Goal: Navigation & Orientation: Find specific page/section

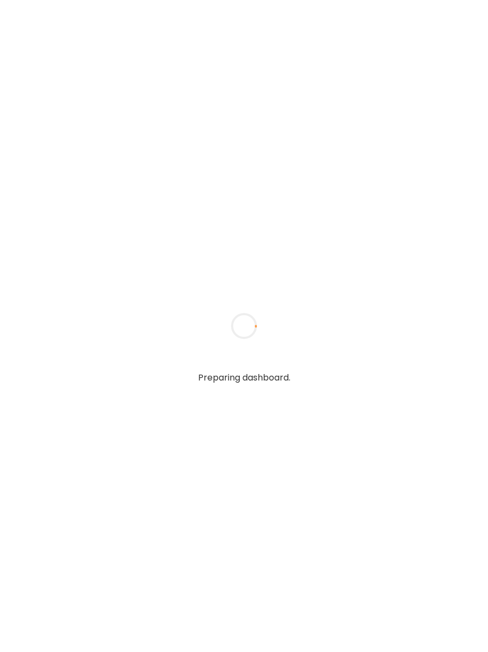
type input "**********"
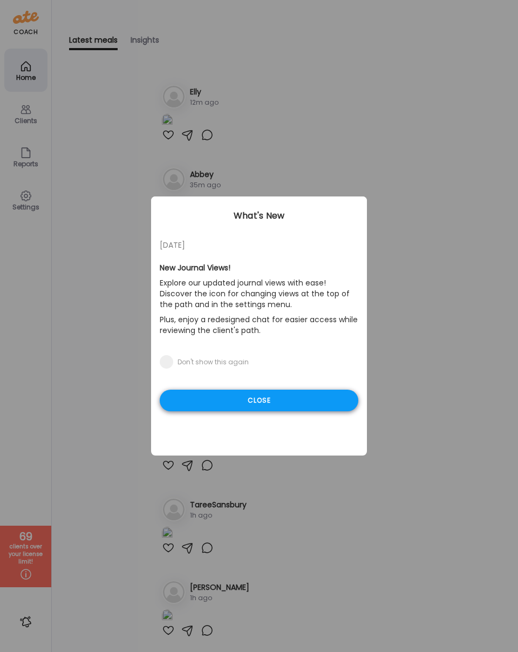
type input "**********"
click at [212, 400] on div "Close" at bounding box center [259, 400] width 198 height 22
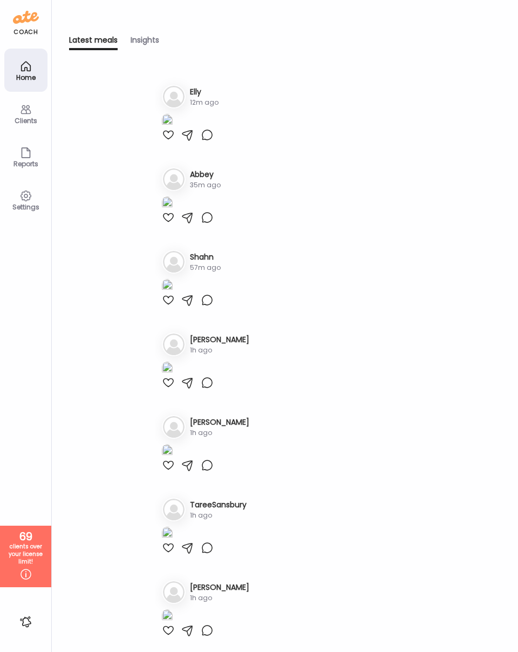
click at [29, 111] on icon at bounding box center [25, 109] width 13 height 13
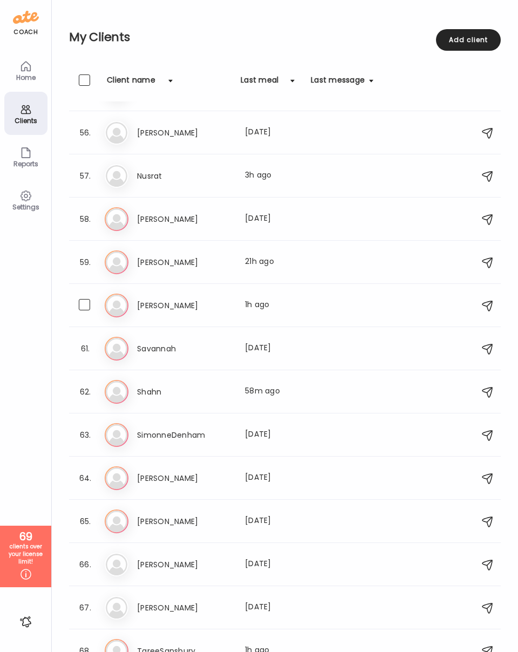
scroll to position [2362, 0]
click at [193, 308] on h3 "[PERSON_NAME]" at bounding box center [184, 306] width 95 height 13
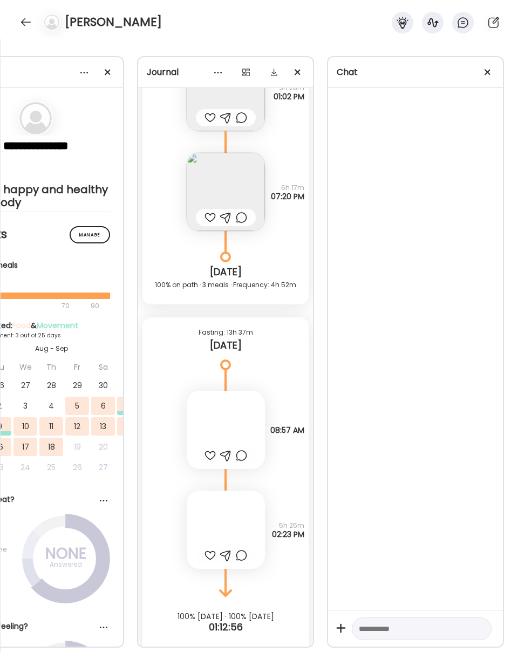
scroll to position [0, 74]
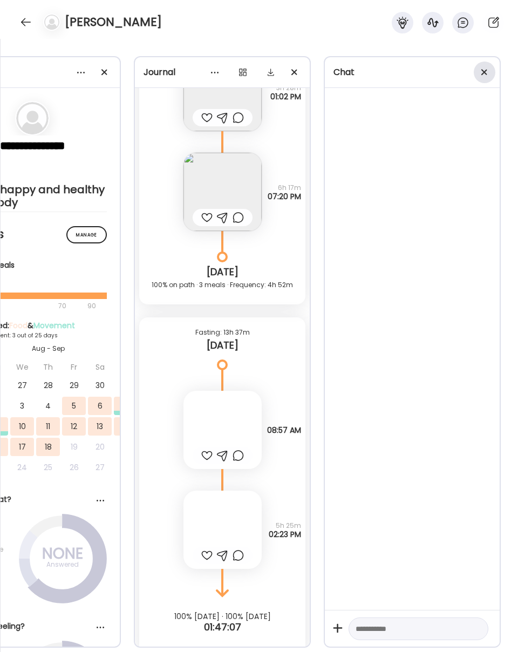
click at [485, 72] on span at bounding box center [484, 72] width 6 height 6
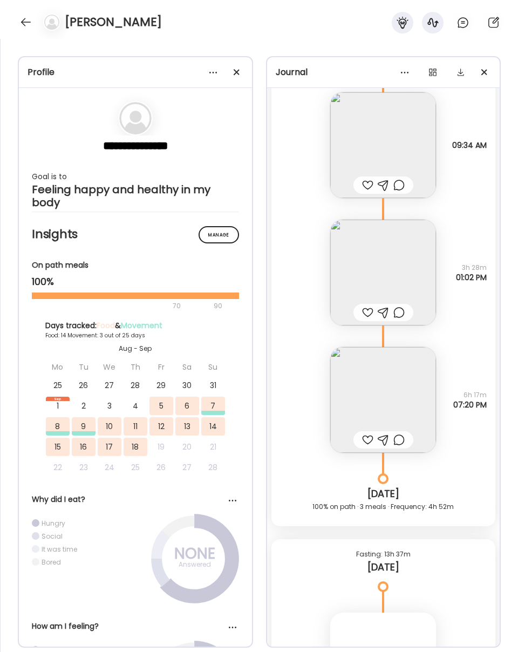
scroll to position [9056, 0]
click at [389, 277] on img at bounding box center [383, 275] width 106 height 106
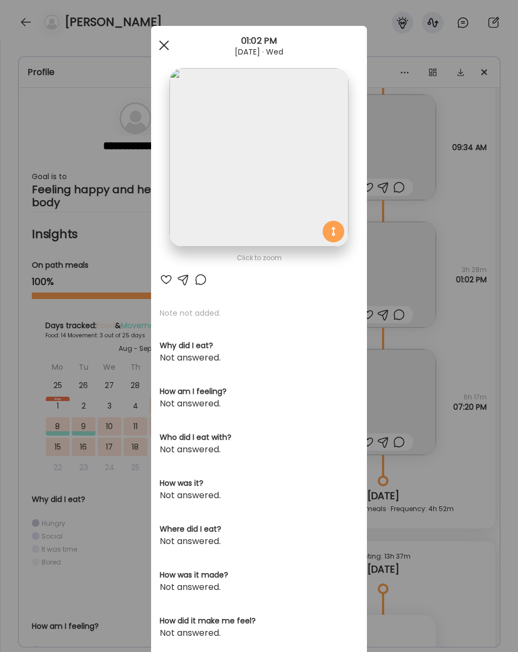
click at [160, 42] on span at bounding box center [164, 45] width 10 height 10
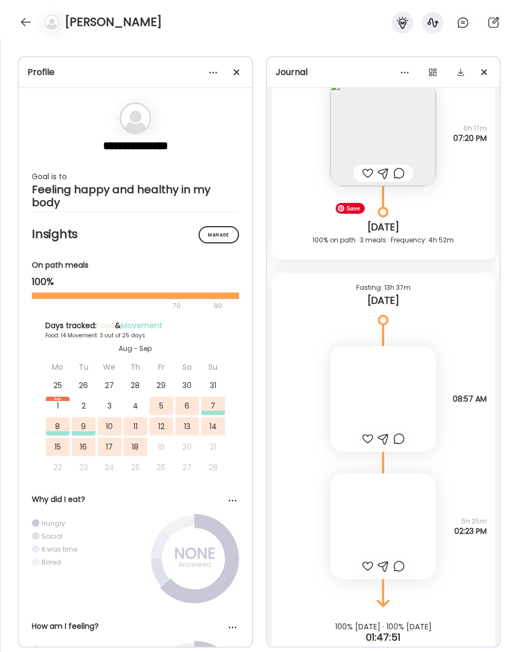
scroll to position [9348, 0]
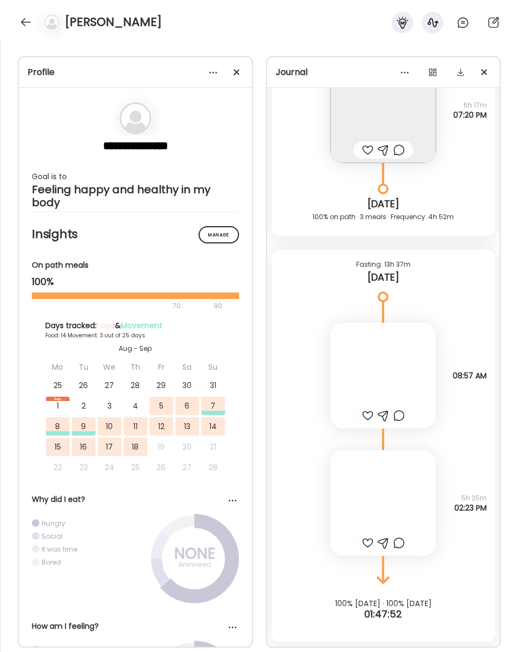
click at [395, 339] on div at bounding box center [383, 376] width 106 height 106
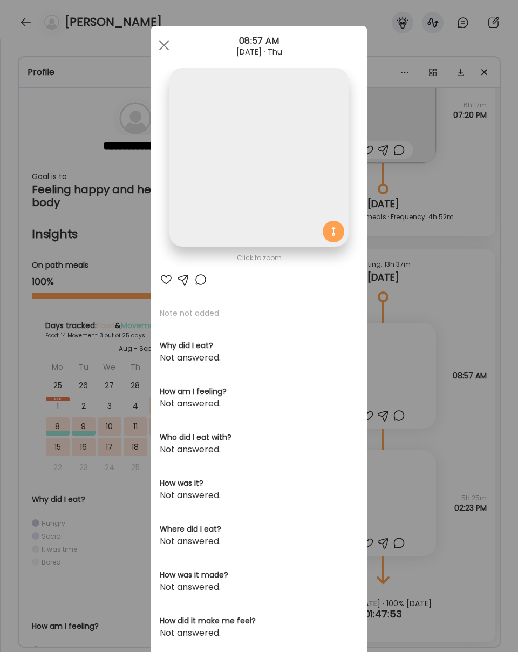
click at [291, 160] on img at bounding box center [258, 157] width 179 height 179
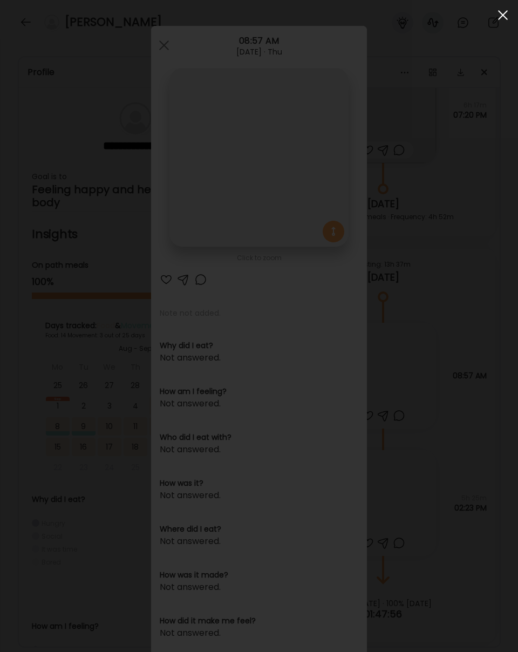
click at [487, 16] on div at bounding box center [503, 15] width 22 height 22
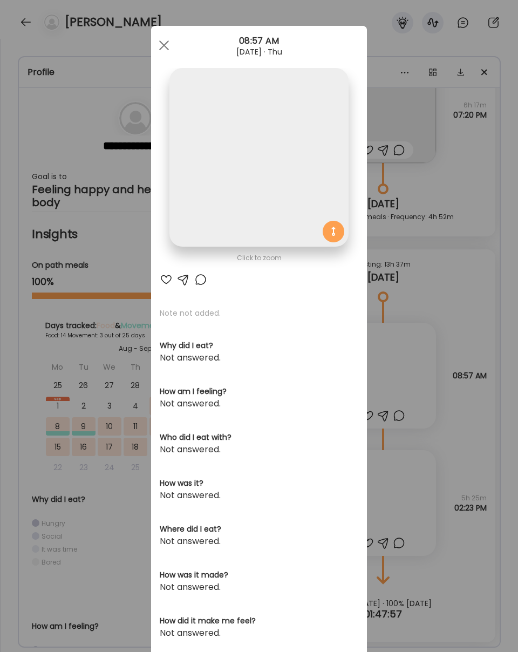
click at [162, 48] on div at bounding box center [164, 46] width 22 height 22
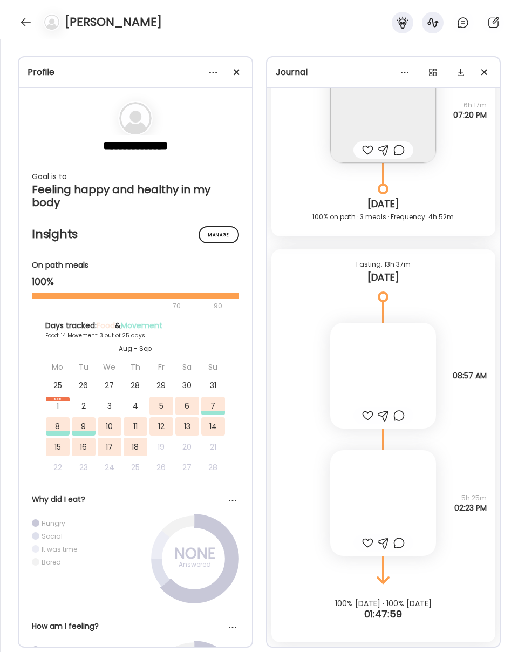
click at [399, 504] on div at bounding box center [383, 503] width 106 height 106
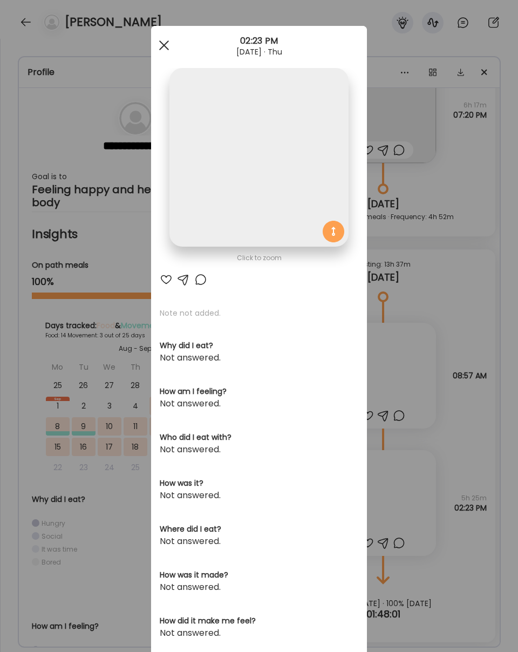
click at [165, 46] on span at bounding box center [164, 45] width 10 height 10
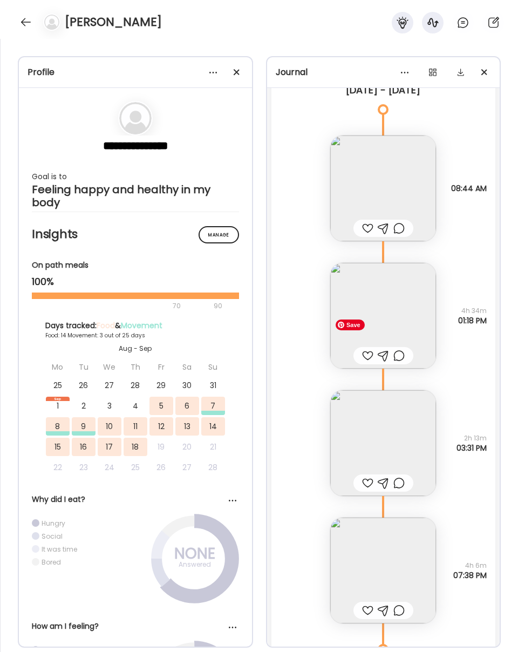
scroll to position [7847, 0]
click at [389, 555] on img at bounding box center [383, 571] width 106 height 106
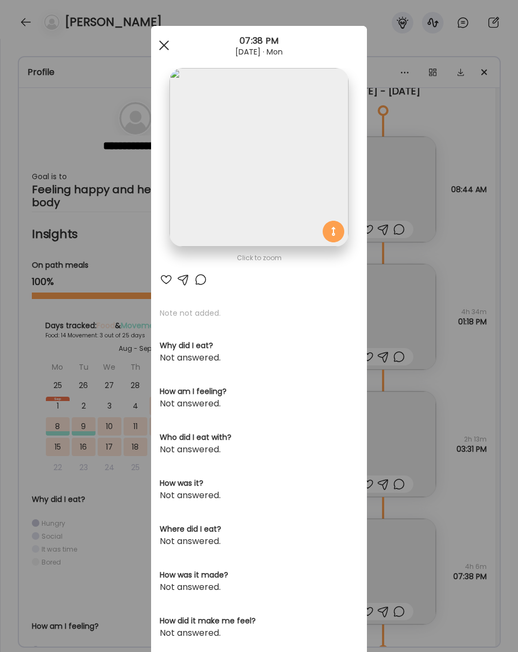
click at [160, 51] on div at bounding box center [164, 46] width 22 height 22
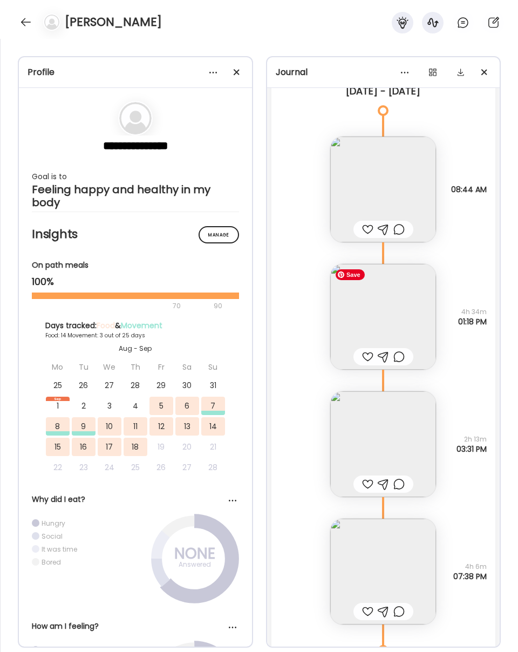
click at [387, 312] on img at bounding box center [383, 317] width 106 height 106
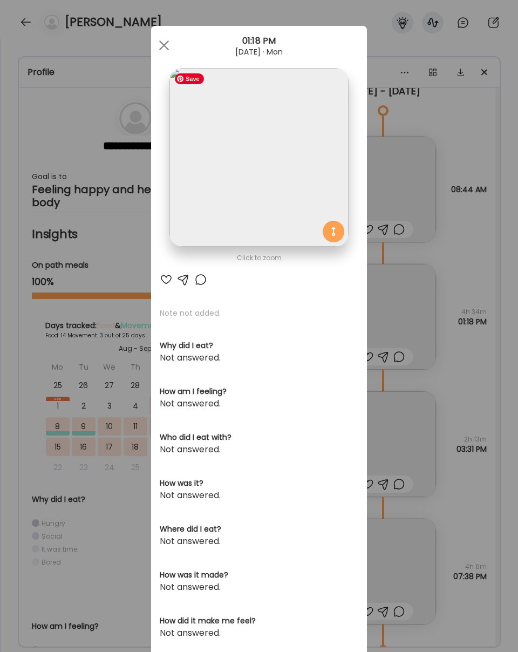
click at [263, 161] on img at bounding box center [258, 157] width 179 height 179
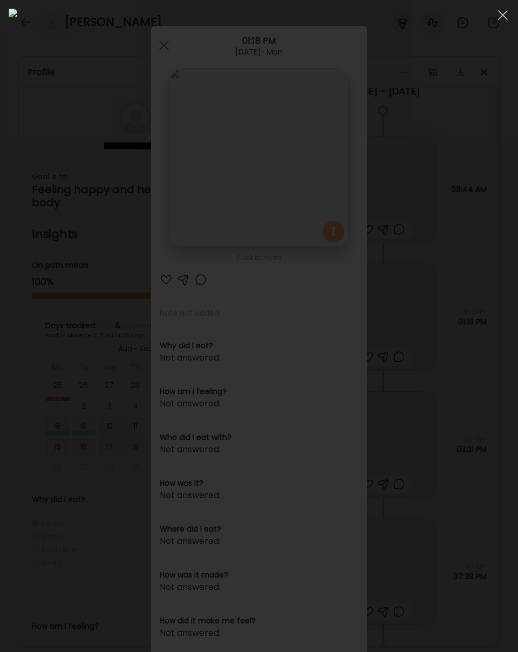
click at [487, 12] on span at bounding box center [503, 15] width 10 height 10
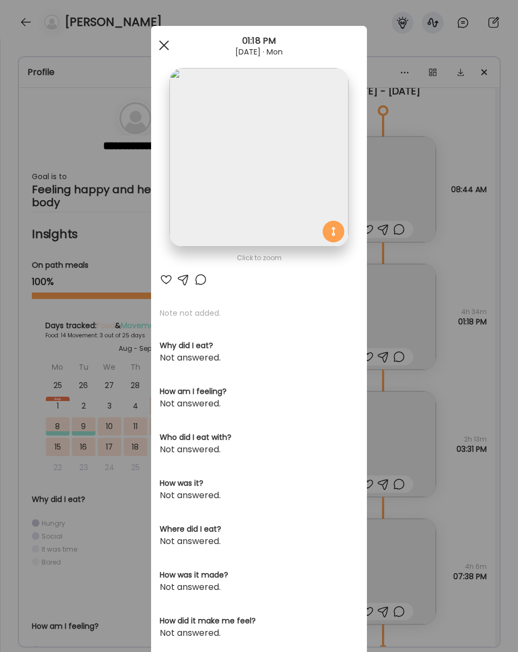
click at [161, 45] on div at bounding box center [164, 46] width 22 height 22
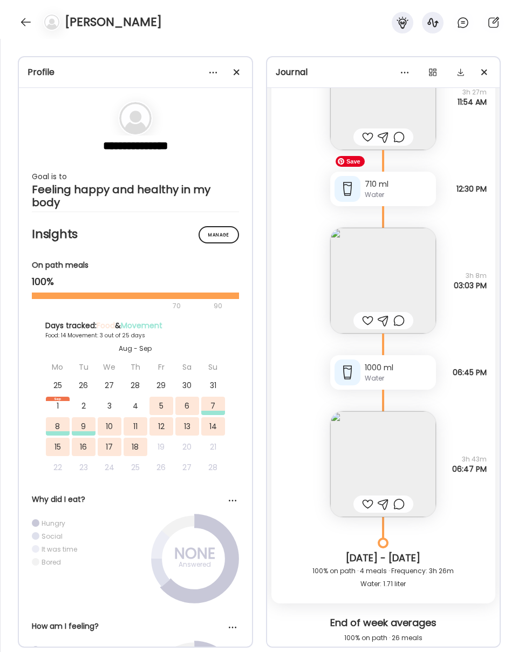
scroll to position [7200, 0]
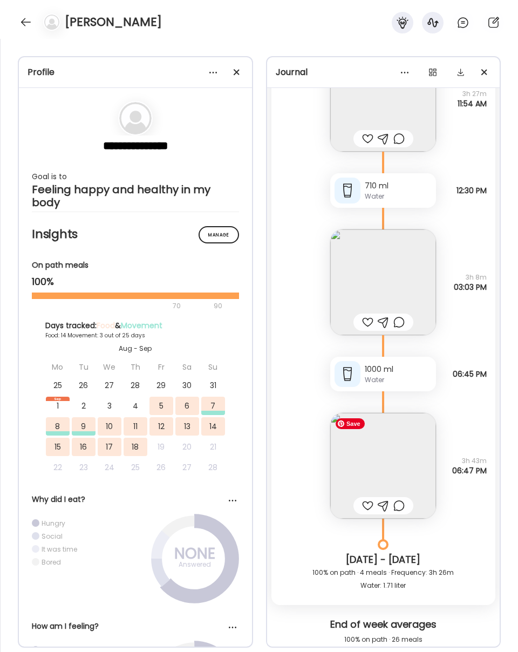
click at [364, 474] on img at bounding box center [383, 466] width 106 height 106
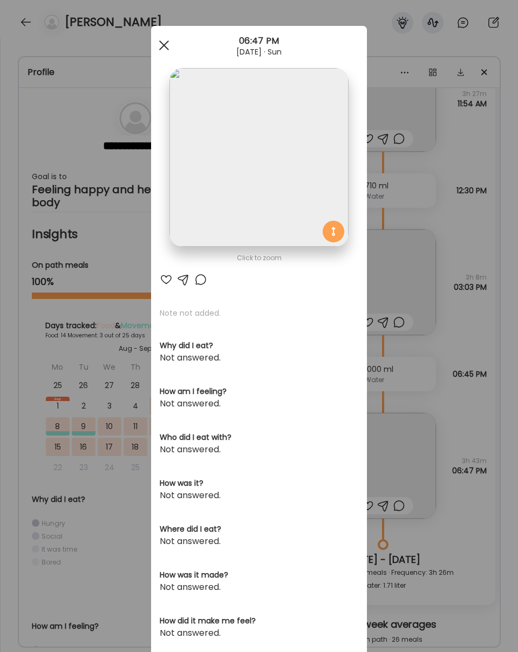
click at [164, 44] on span at bounding box center [164, 45] width 10 height 10
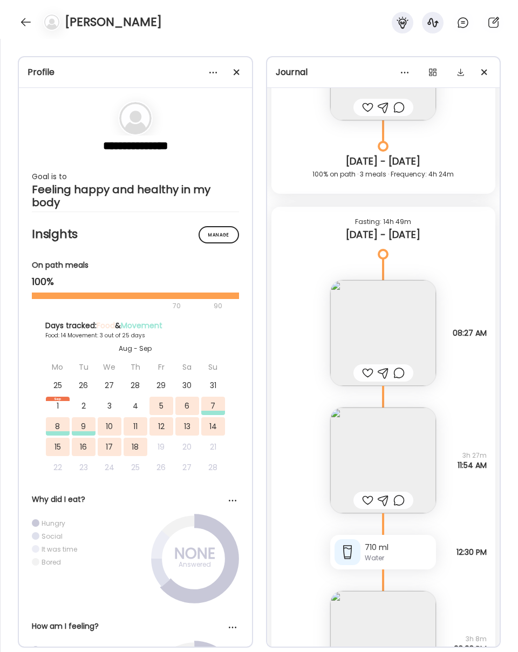
scroll to position [6757, 0]
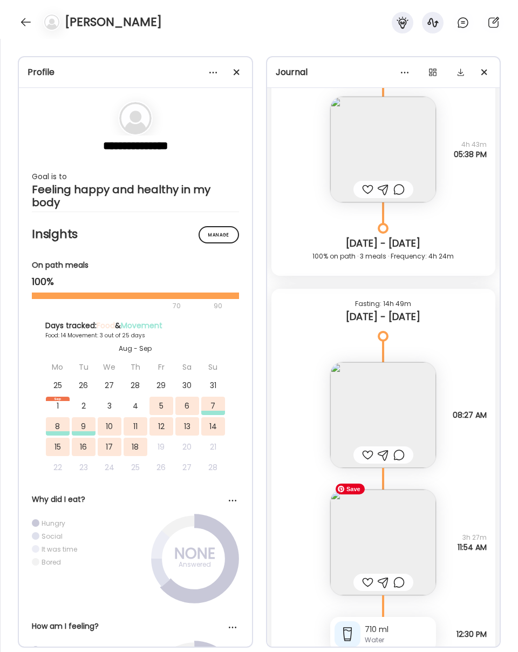
click at [380, 515] on img at bounding box center [383, 542] width 106 height 106
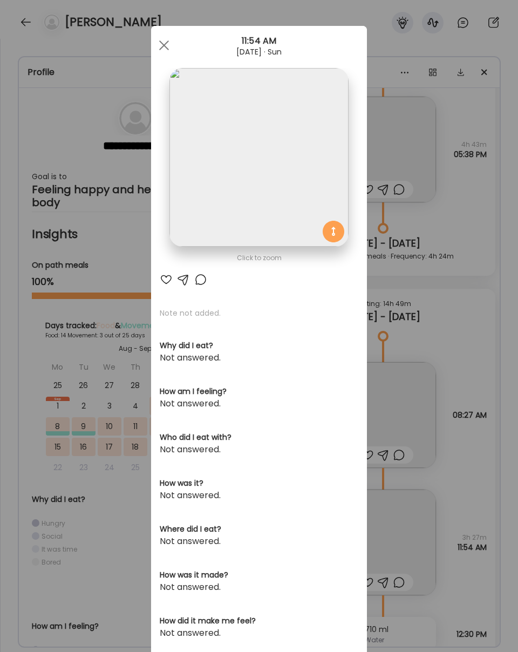
click at [166, 33] on div "Ate Coach Dashboard 11:54 AM Sep 14, 2025 · Sun" at bounding box center [259, 45] width 216 height 39
click at [162, 46] on span at bounding box center [164, 45] width 10 height 10
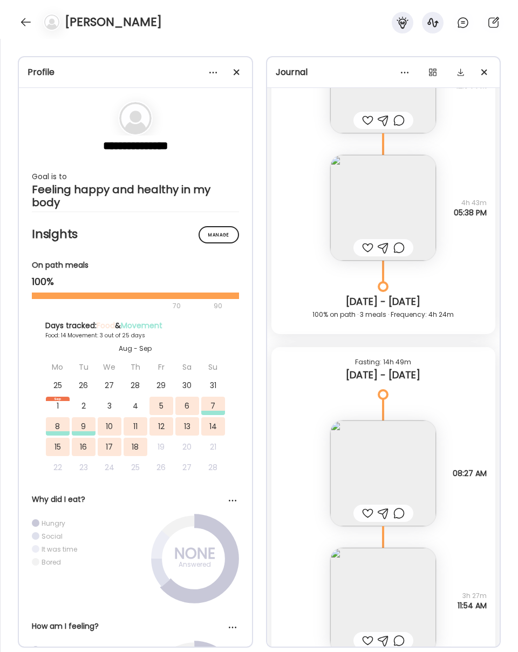
scroll to position [6698, 0]
click at [360, 455] on img at bounding box center [383, 474] width 106 height 106
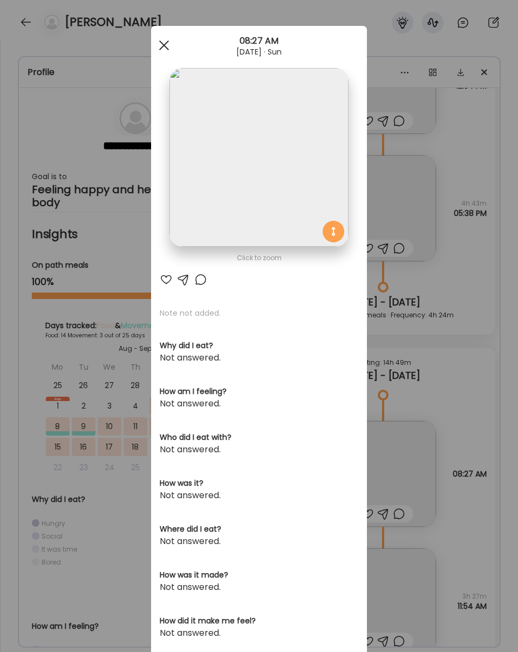
click at [163, 38] on div at bounding box center [164, 46] width 22 height 22
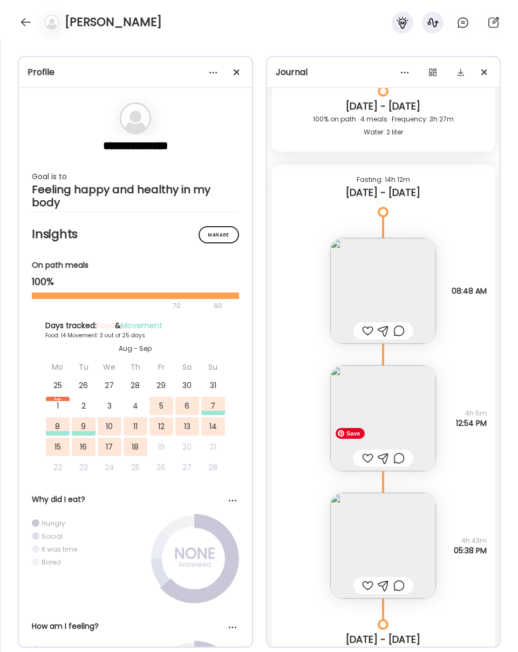
scroll to position [6360, 0]
click at [397, 284] on img at bounding box center [383, 291] width 106 height 106
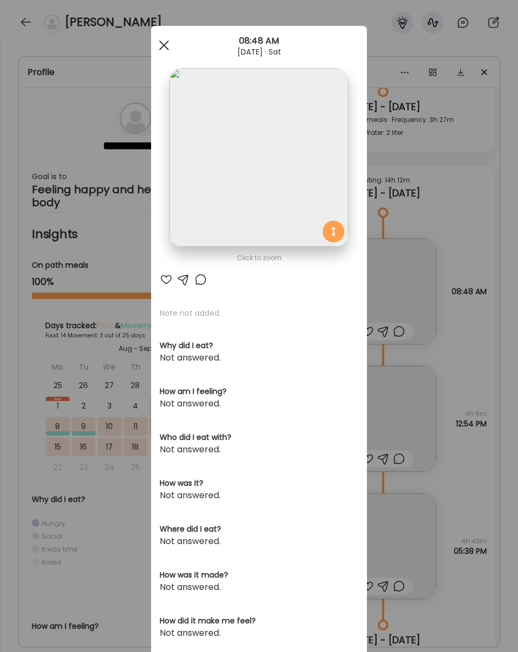
click at [166, 43] on span at bounding box center [164, 45] width 10 height 10
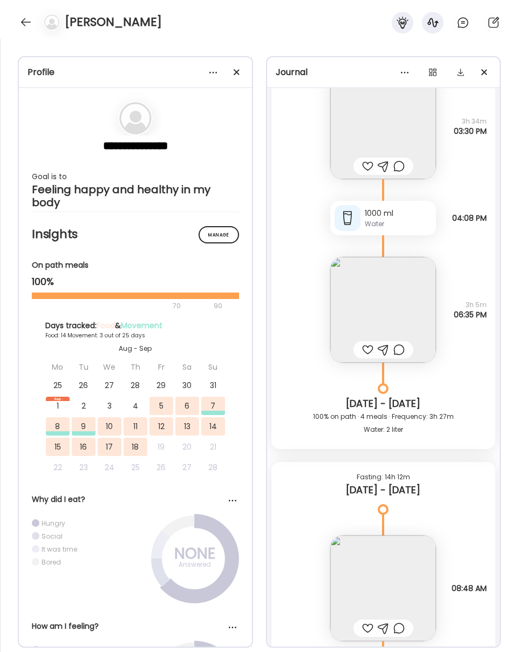
scroll to position [6046, 0]
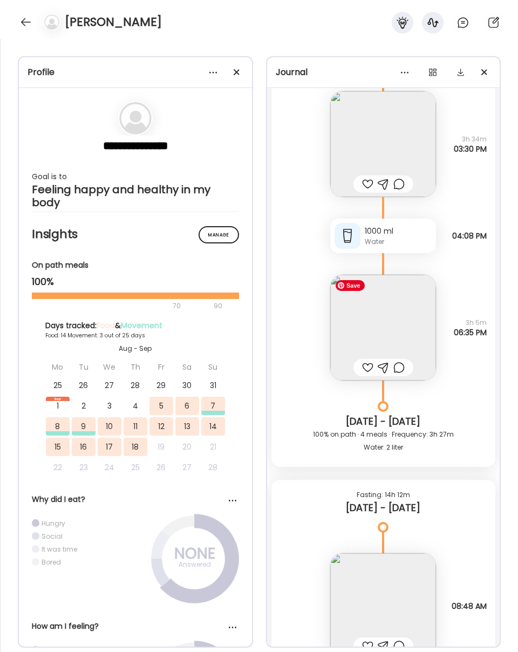
click at [389, 321] on img at bounding box center [383, 328] width 106 height 106
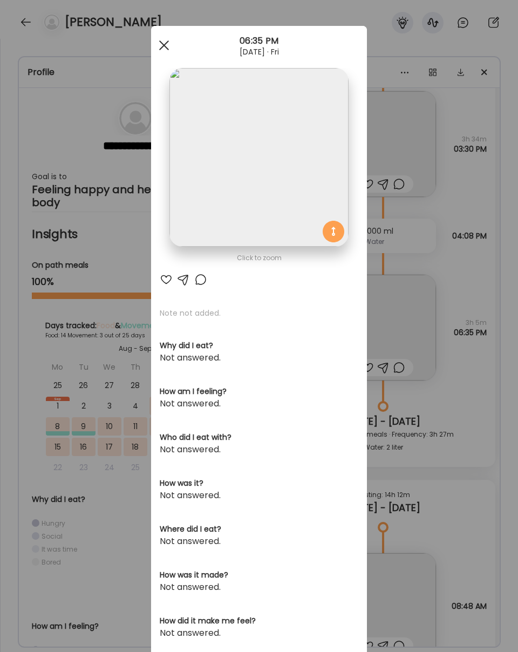
click at [172, 52] on div at bounding box center [164, 46] width 22 height 22
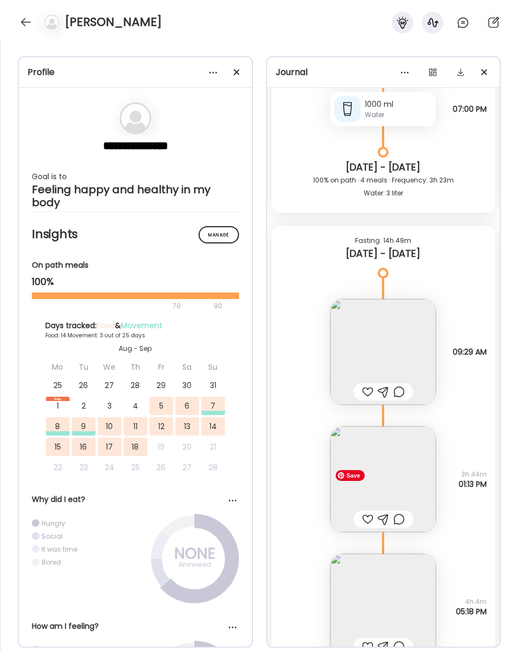
scroll to position [5003, 0]
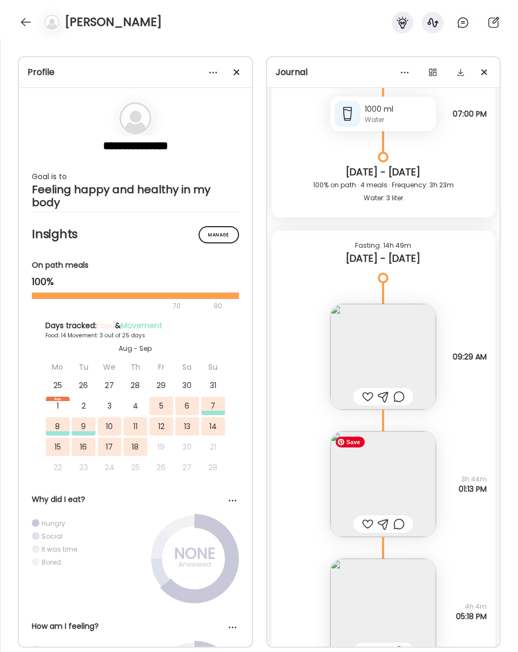
click at [382, 478] on img at bounding box center [383, 484] width 106 height 106
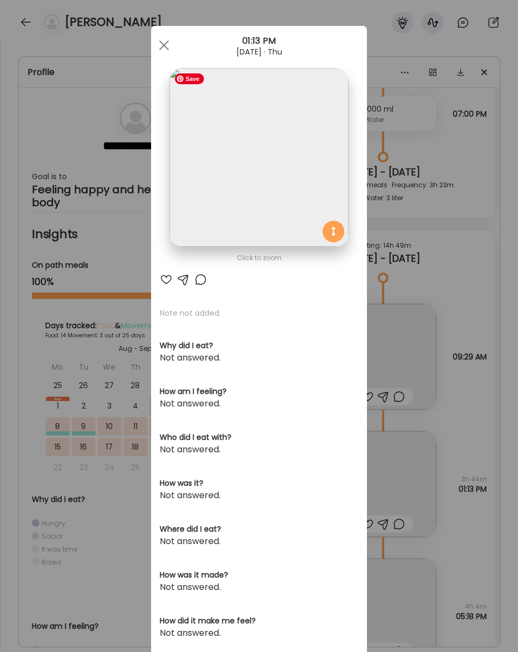
click at [242, 215] on img at bounding box center [258, 157] width 179 height 179
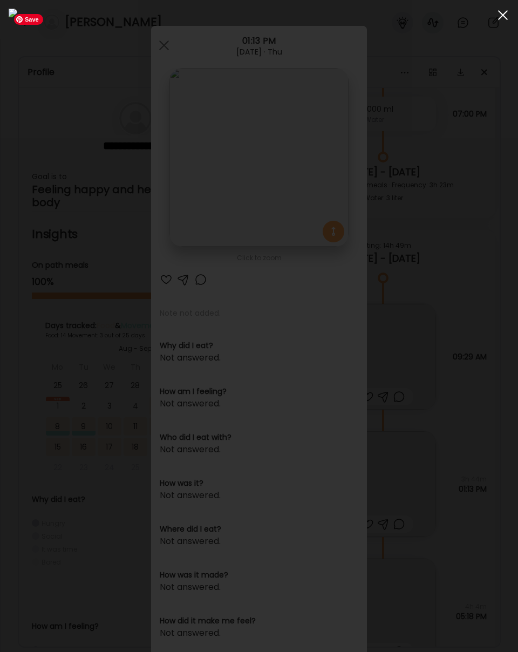
click at [487, 17] on div at bounding box center [503, 15] width 22 height 22
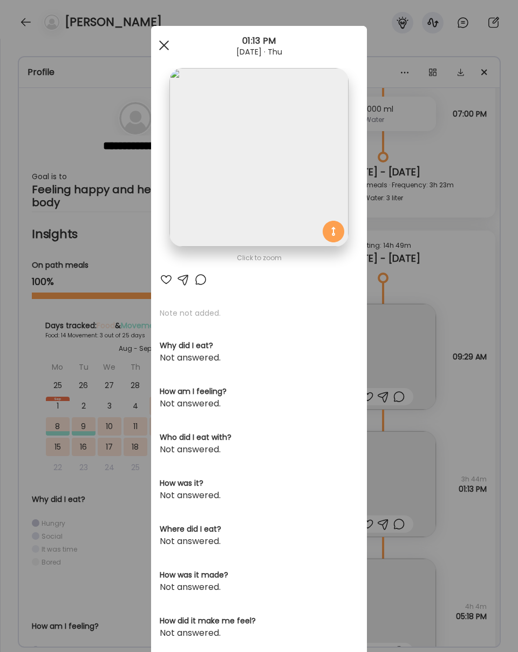
click at [159, 46] on div at bounding box center [164, 46] width 22 height 22
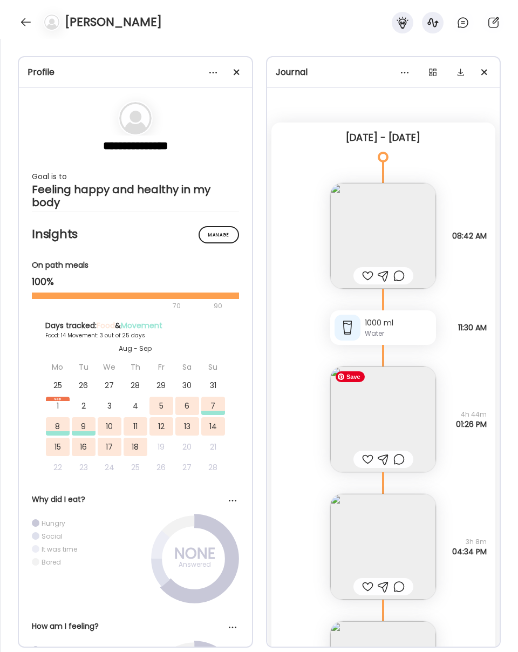
scroll to position [0, 0]
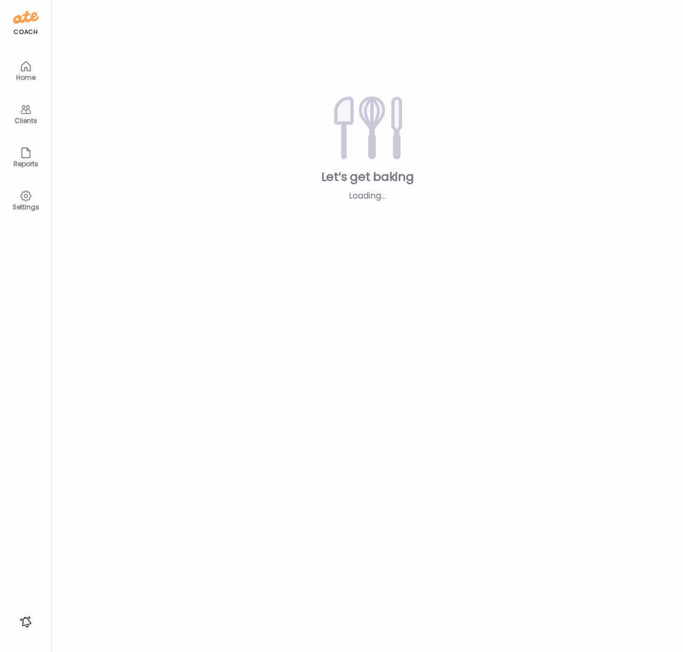
type input "**********"
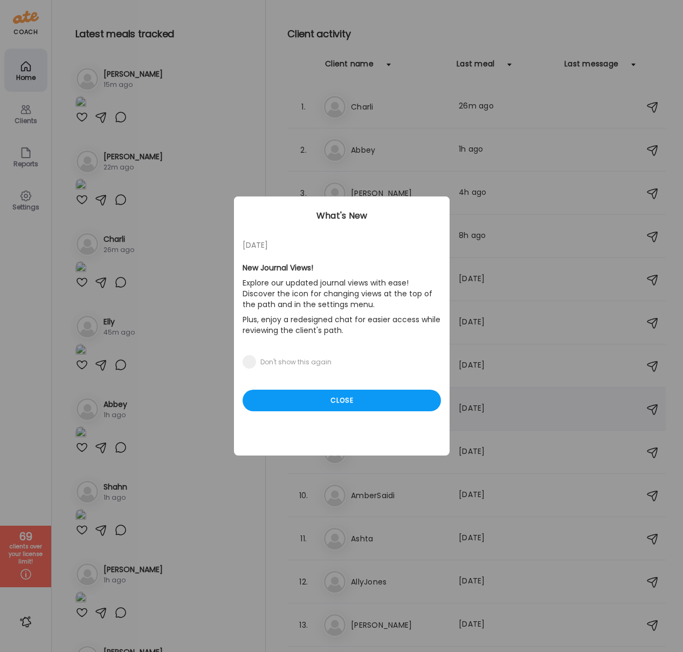
type input "**********"
click at [312, 404] on div "Close" at bounding box center [342, 400] width 198 height 22
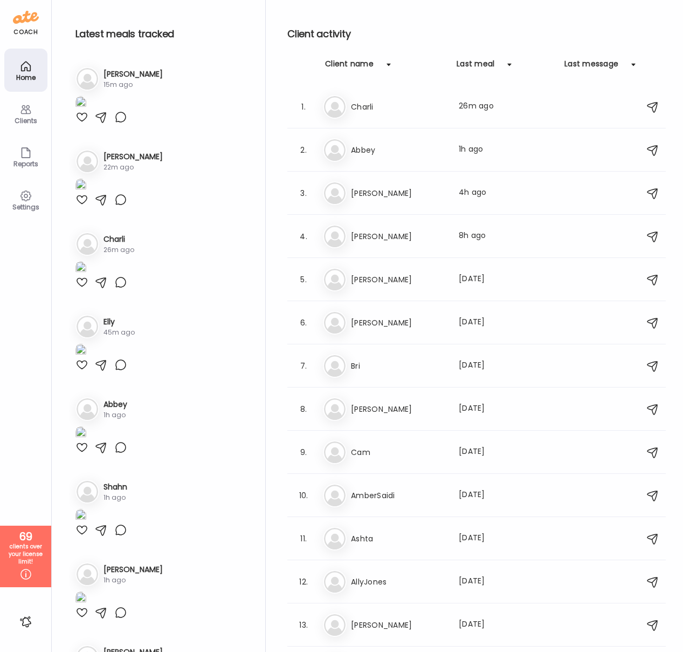
click at [24, 109] on icon at bounding box center [25, 109] width 10 height 9
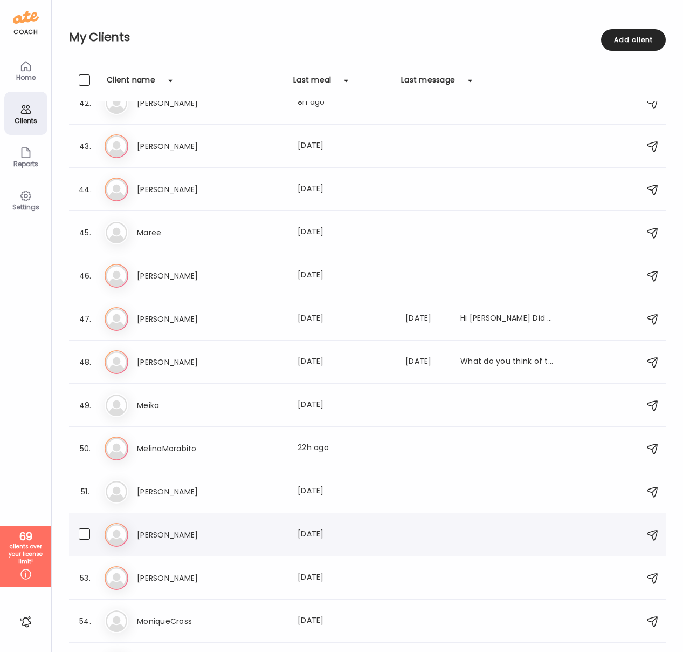
scroll to position [1791, 0]
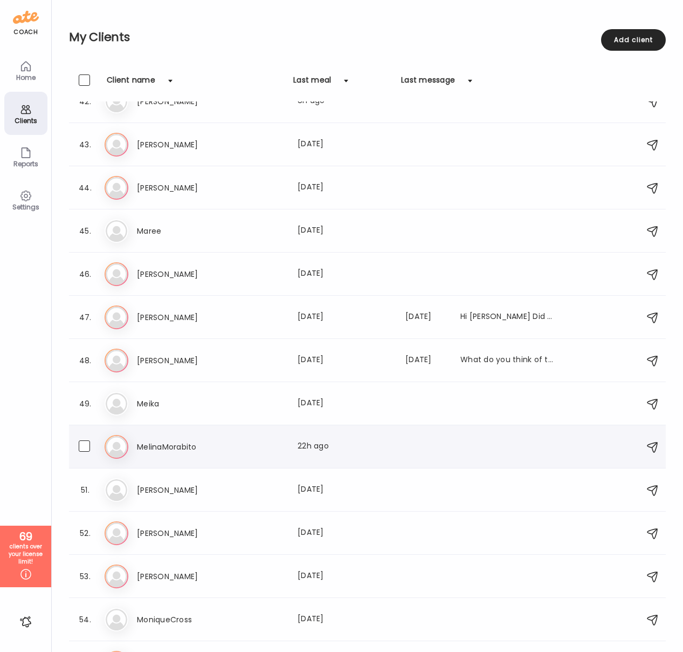
click at [163, 450] on h3 "MelinaMorabito" at bounding box center [184, 446] width 95 height 13
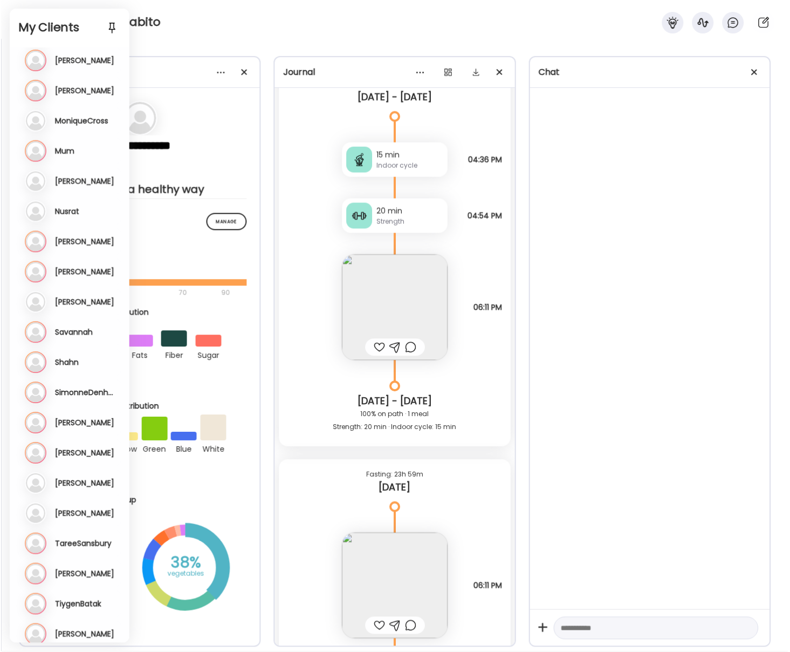
scroll to position [11105, 0]
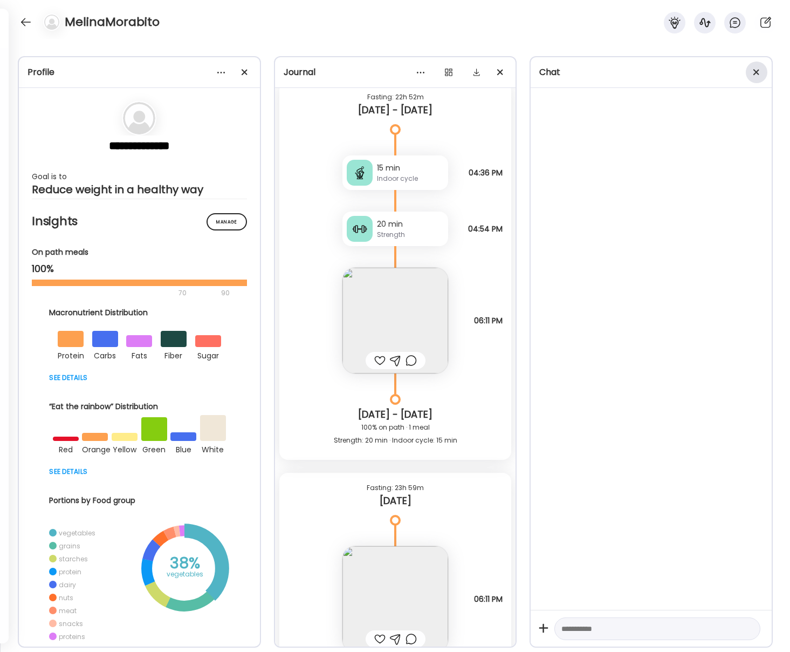
click at [683, 74] on span at bounding box center [756, 72] width 6 height 6
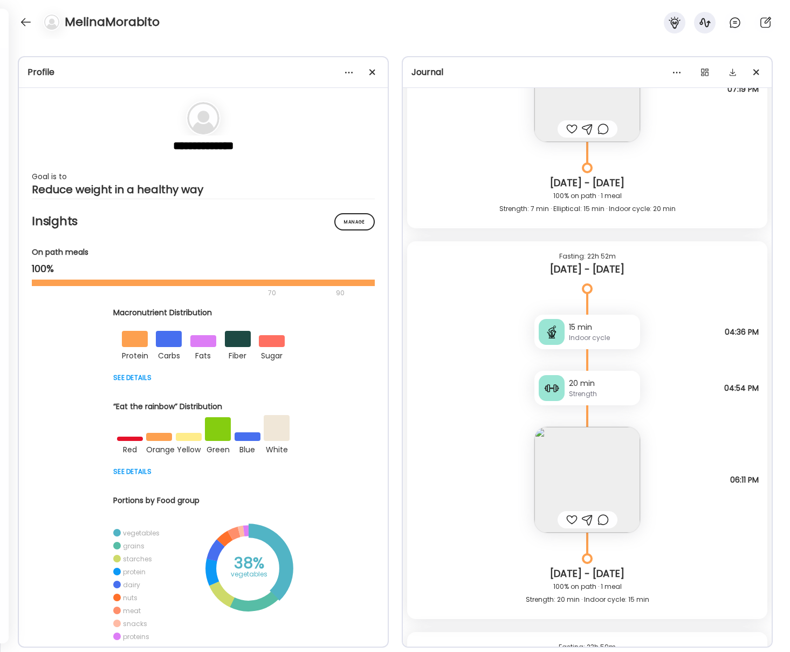
scroll to position [10934, 0]
click at [582, 458] on img at bounding box center [587, 479] width 106 height 106
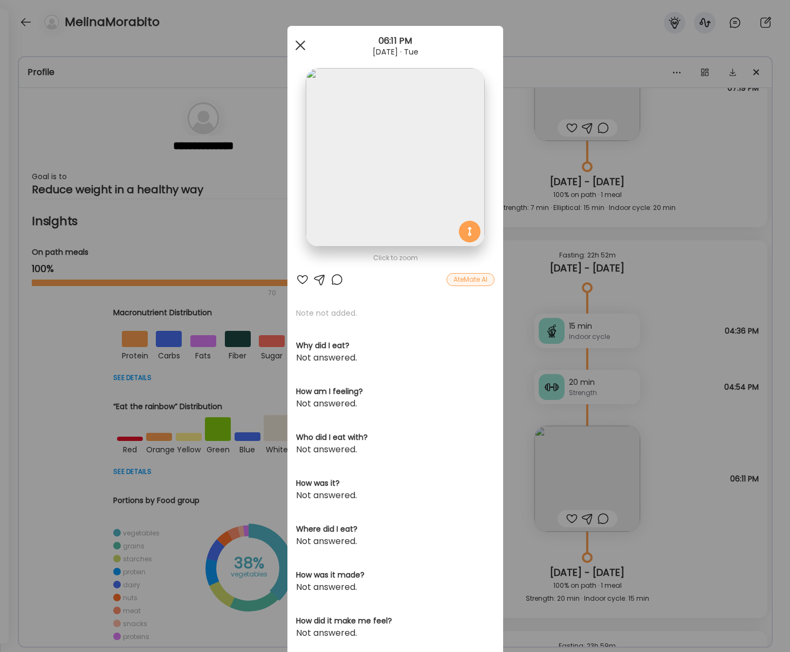
click at [296, 47] on div at bounding box center [301, 46] width 22 height 22
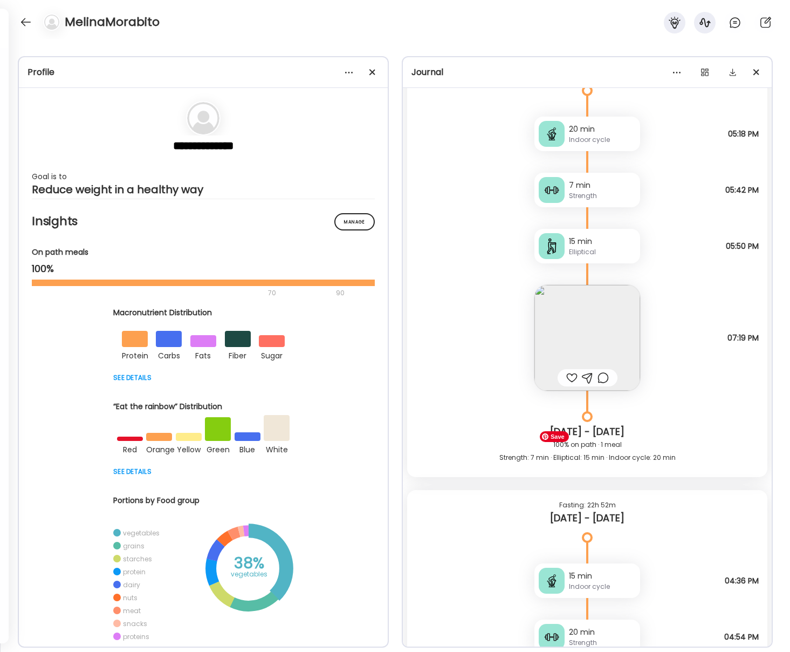
scroll to position [10665, 0]
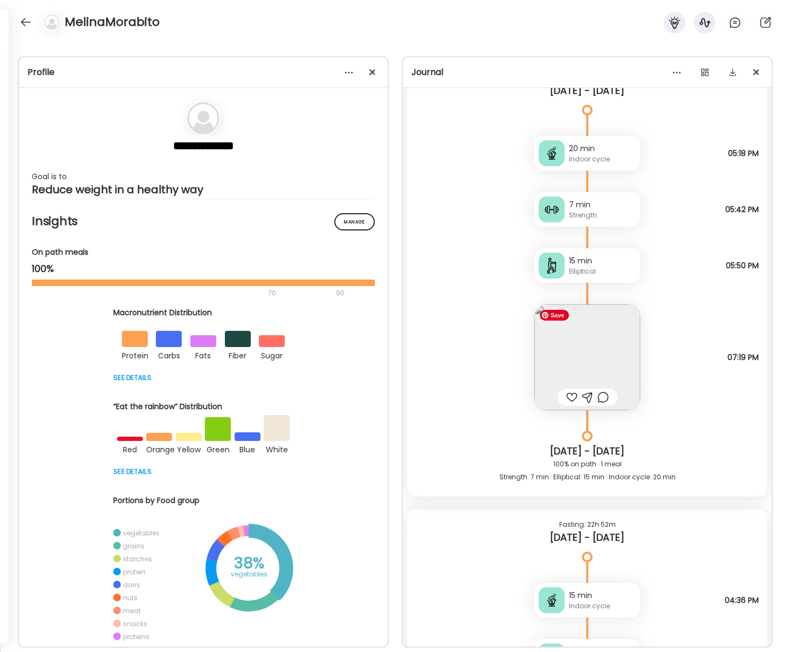
click at [593, 353] on img at bounding box center [587, 357] width 106 height 106
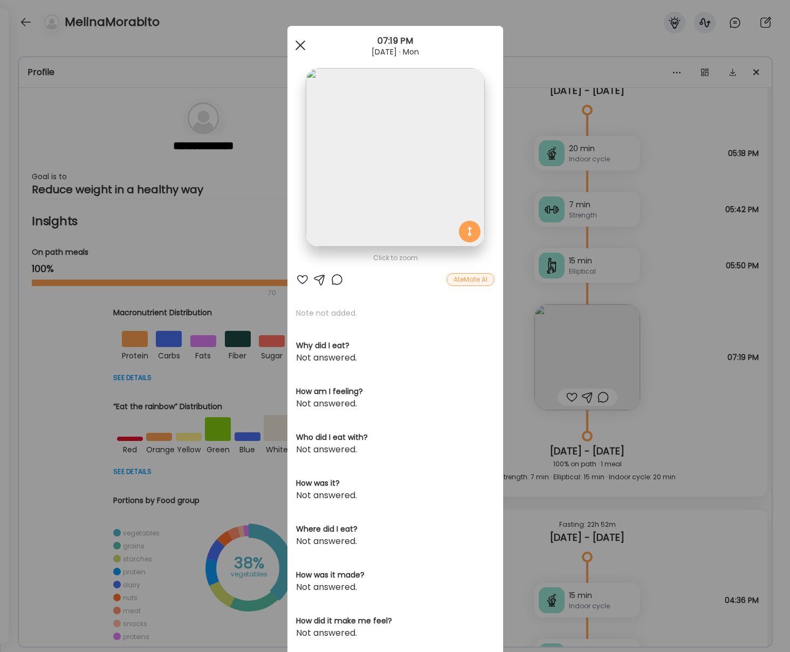
click at [298, 45] on div at bounding box center [301, 46] width 22 height 22
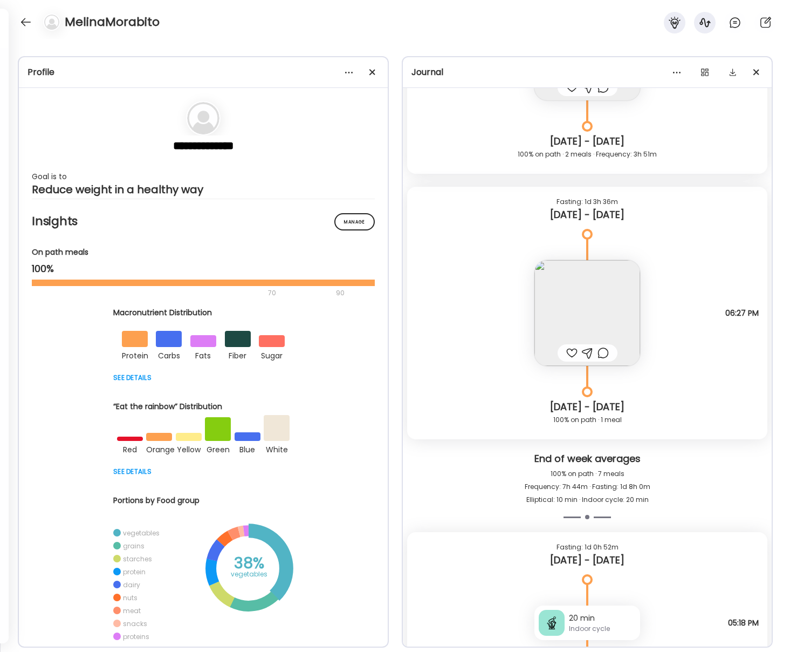
scroll to position [10070, 0]
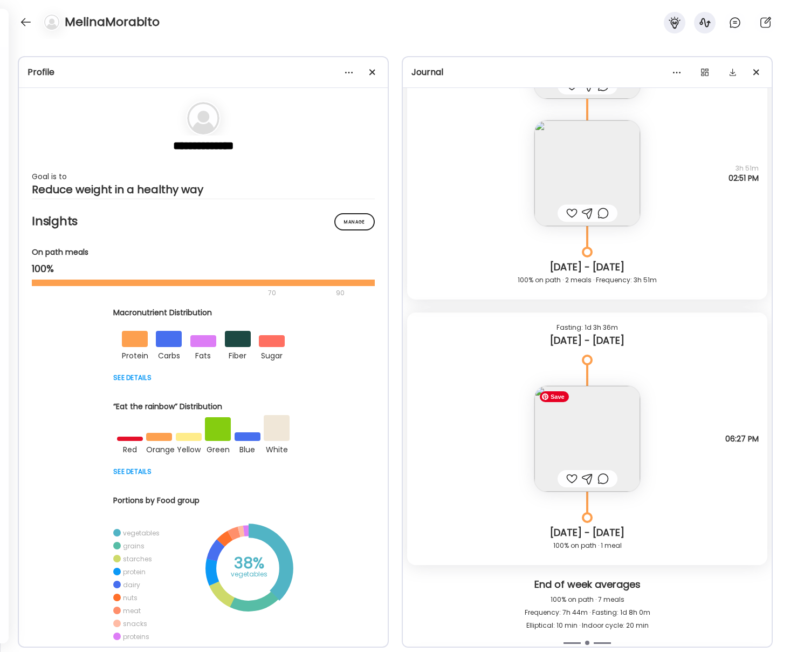
click at [587, 435] on img at bounding box center [587, 439] width 106 height 106
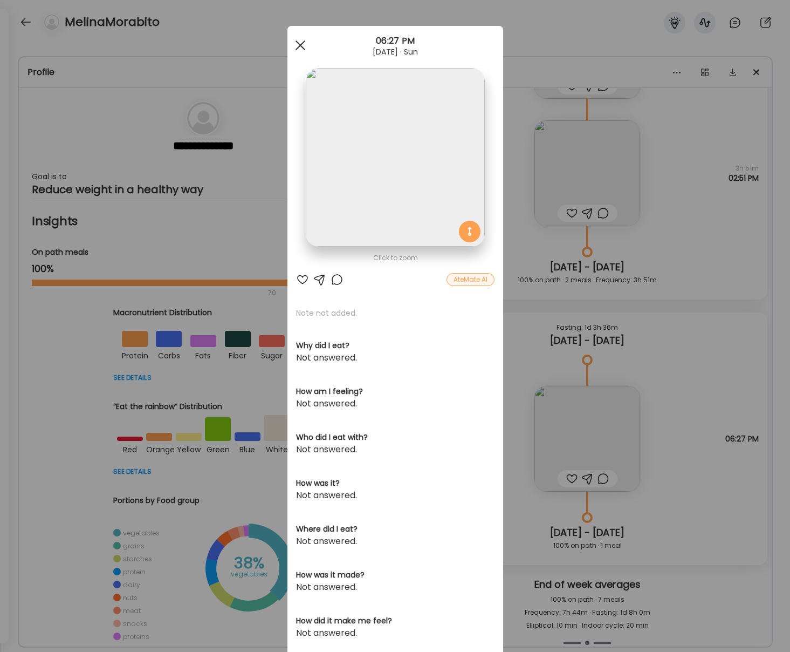
click at [302, 47] on span at bounding box center [300, 45] width 10 height 10
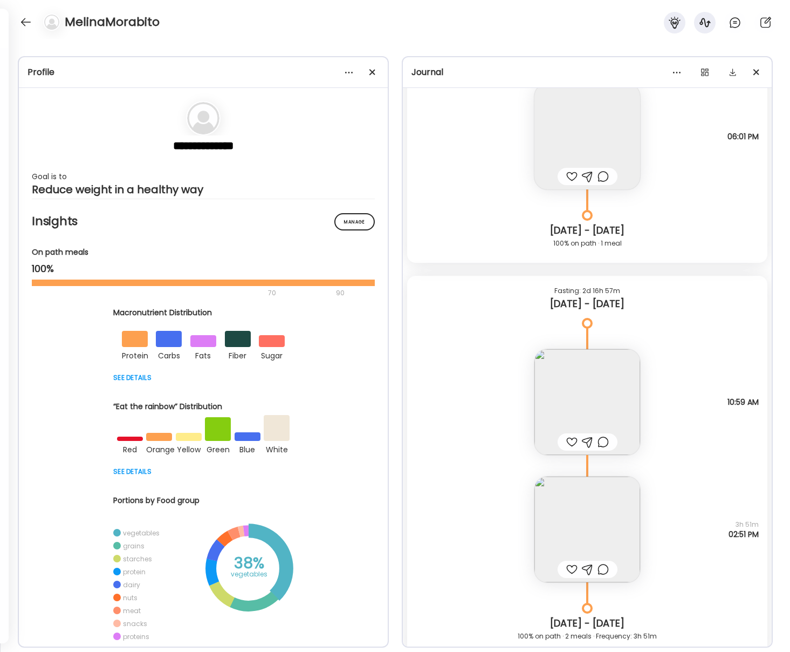
scroll to position [9698, 0]
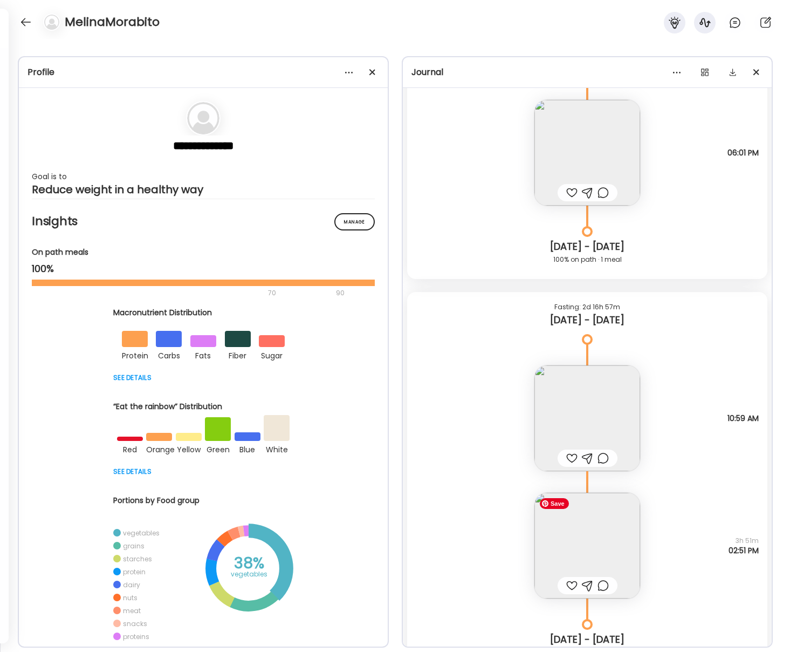
click at [592, 540] on img at bounding box center [587, 545] width 106 height 106
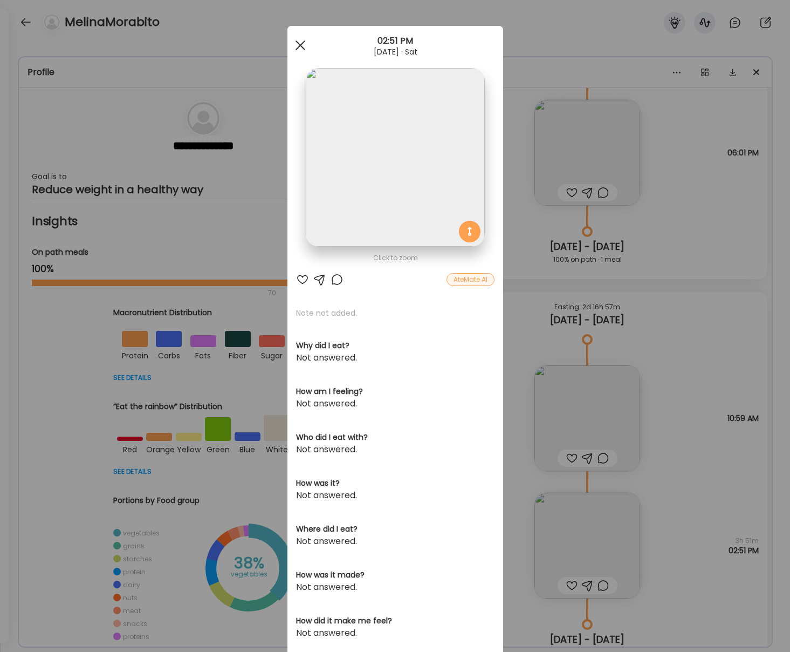
click at [294, 47] on div at bounding box center [301, 46] width 22 height 22
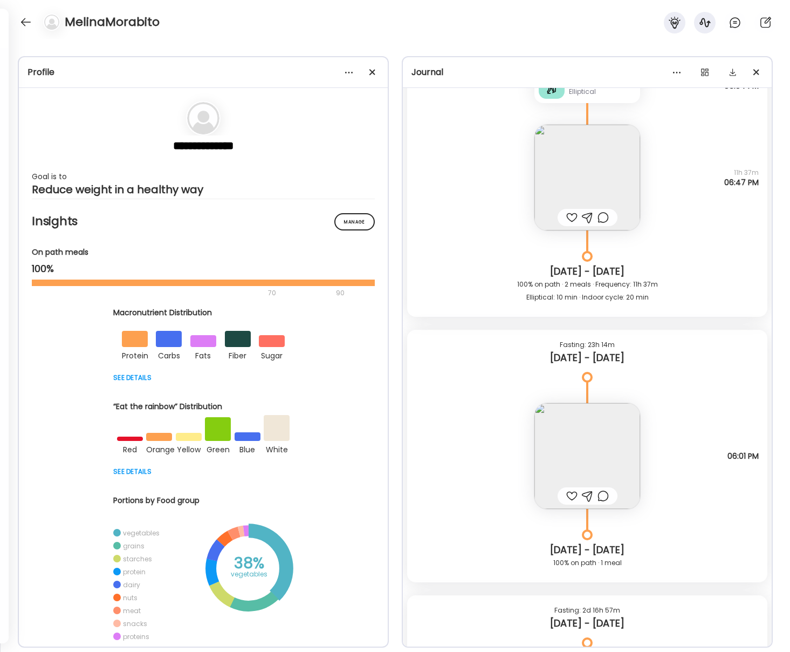
scroll to position [9393, 0]
click at [579, 453] on img at bounding box center [587, 458] width 106 height 106
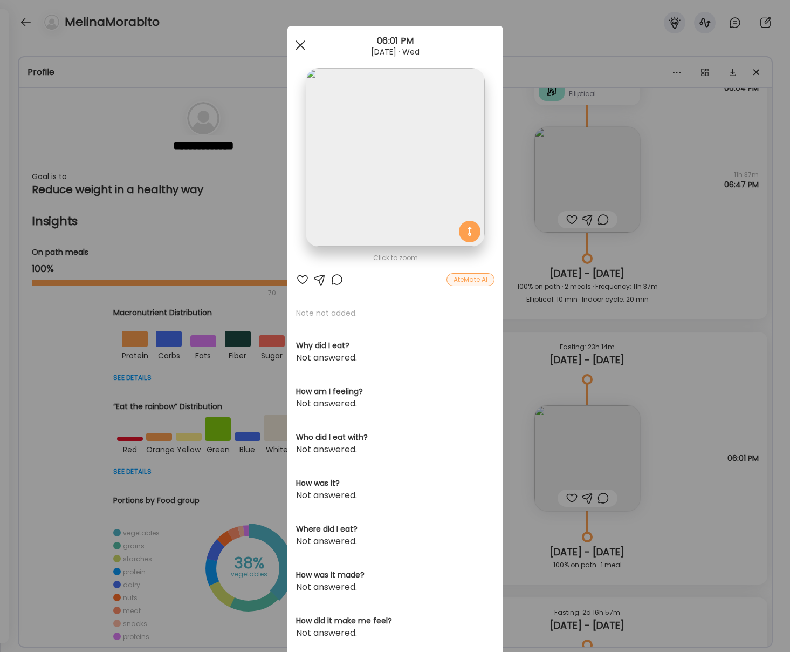
click at [302, 43] on span at bounding box center [300, 45] width 10 height 10
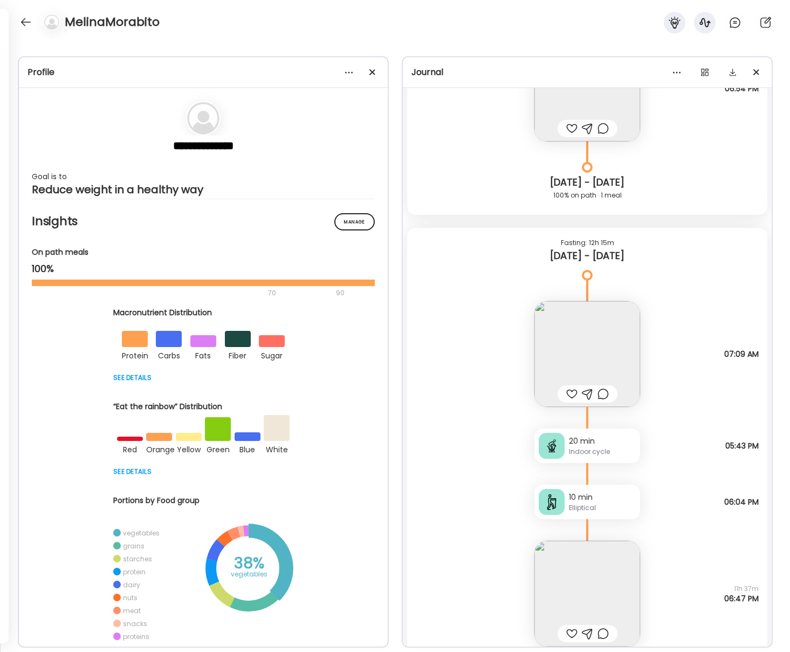
scroll to position [8965, 0]
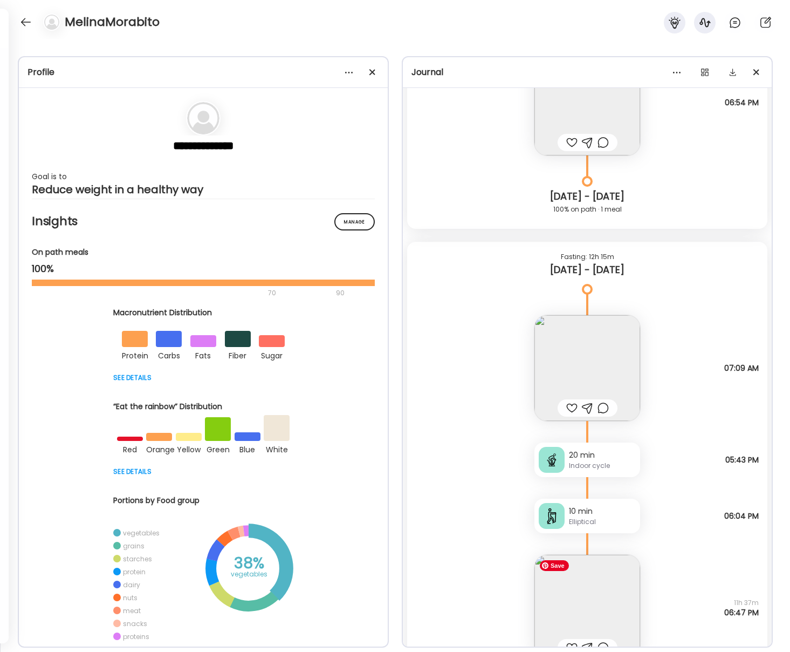
click at [578, 611] on img at bounding box center [587, 607] width 106 height 106
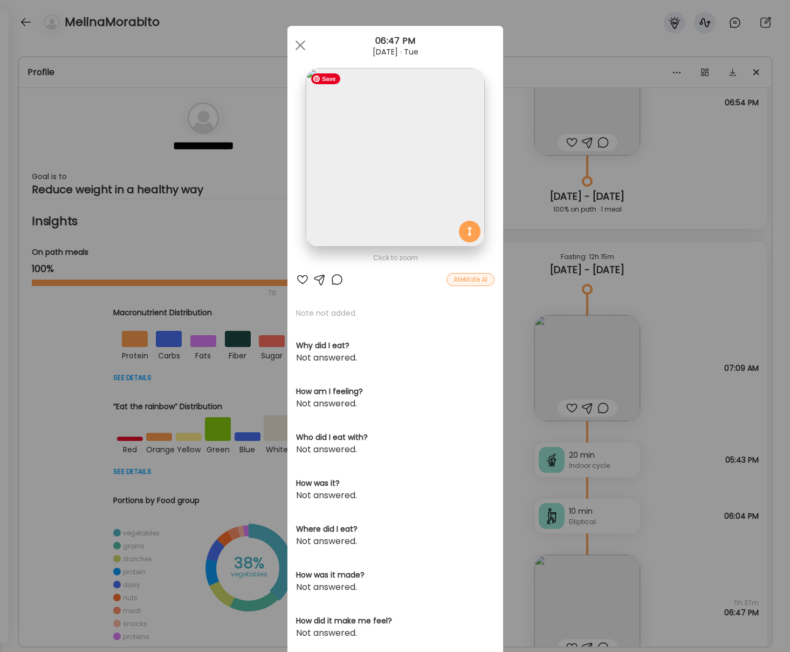
drag, startPoint x: 307, startPoint y: 45, endPoint x: 320, endPoint y: 118, distance: 74.0
click at [320, 118] on div "Ate Coach Dashboard 06:47 PM [DATE] · Tue Click to zoom AteMate AI Note not add…" at bounding box center [395, 343] width 216 height 635
click at [379, 172] on img at bounding box center [395, 157] width 179 height 179
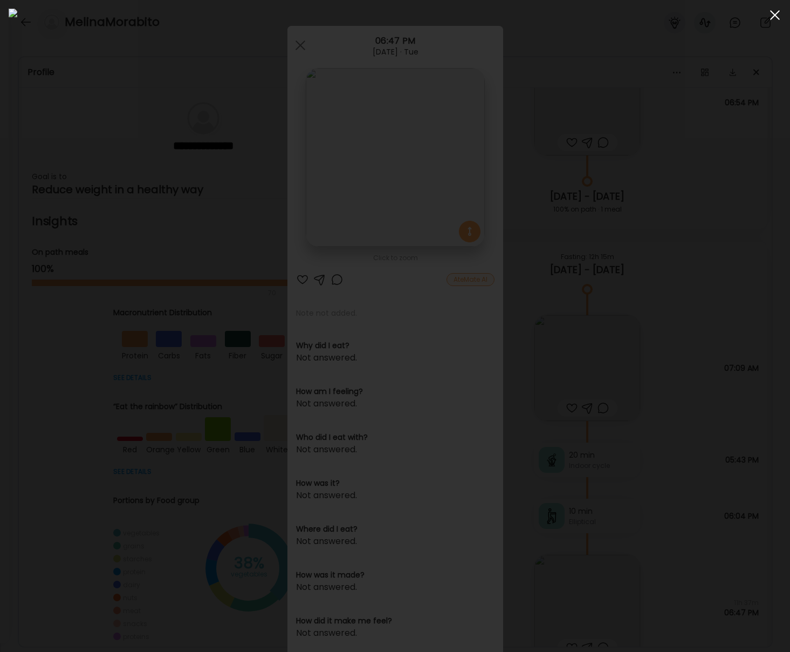
click at [683, 16] on div at bounding box center [775, 15] width 22 height 22
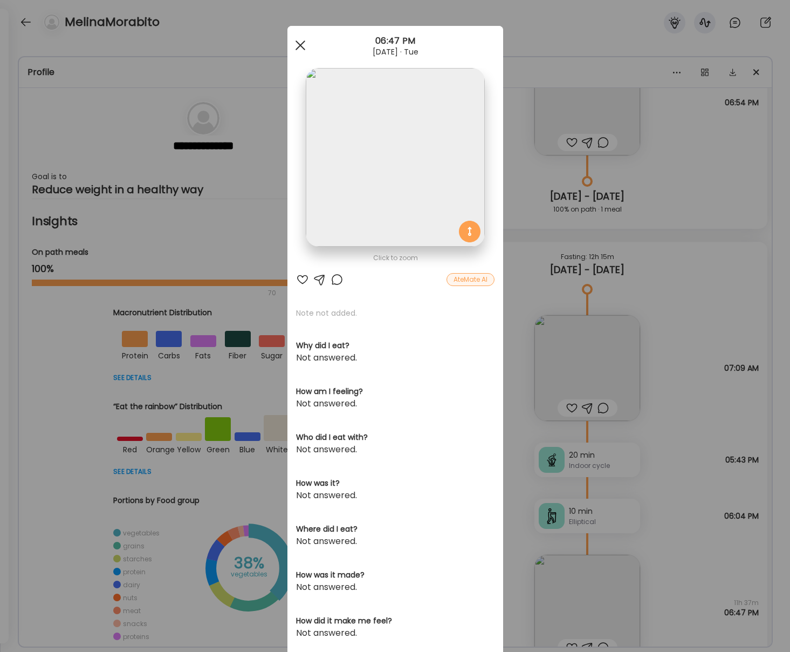
click at [299, 44] on span at bounding box center [300, 45] width 10 height 10
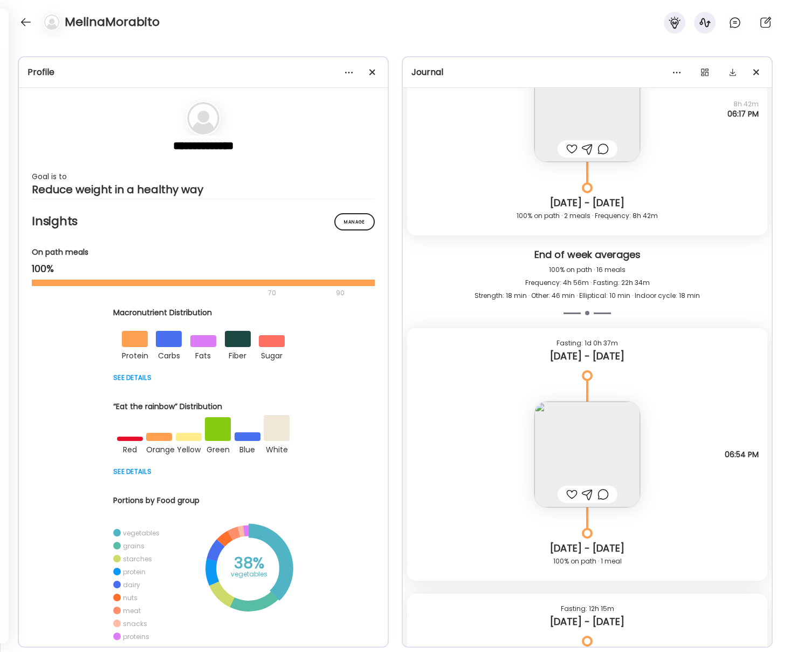
scroll to position [8611, 0]
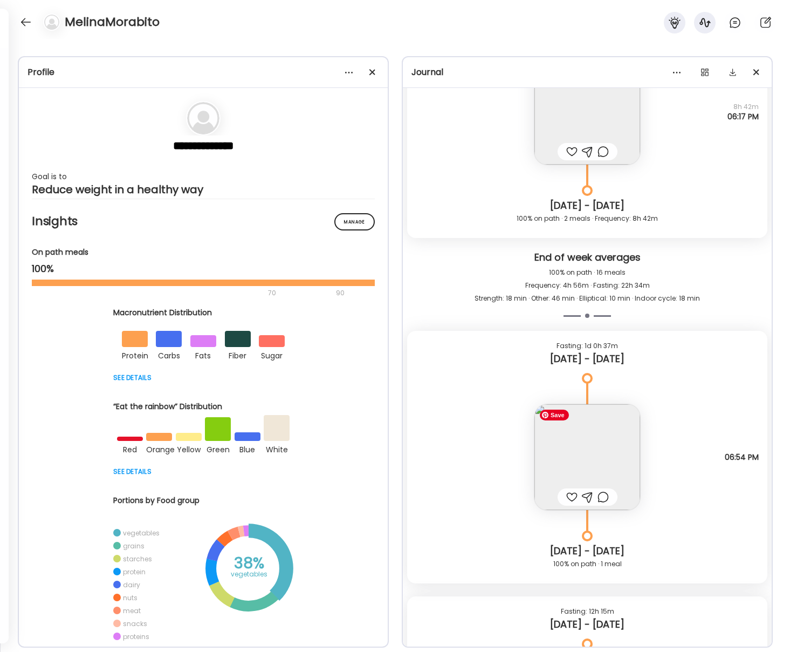
click at [563, 429] on img at bounding box center [587, 457] width 106 height 106
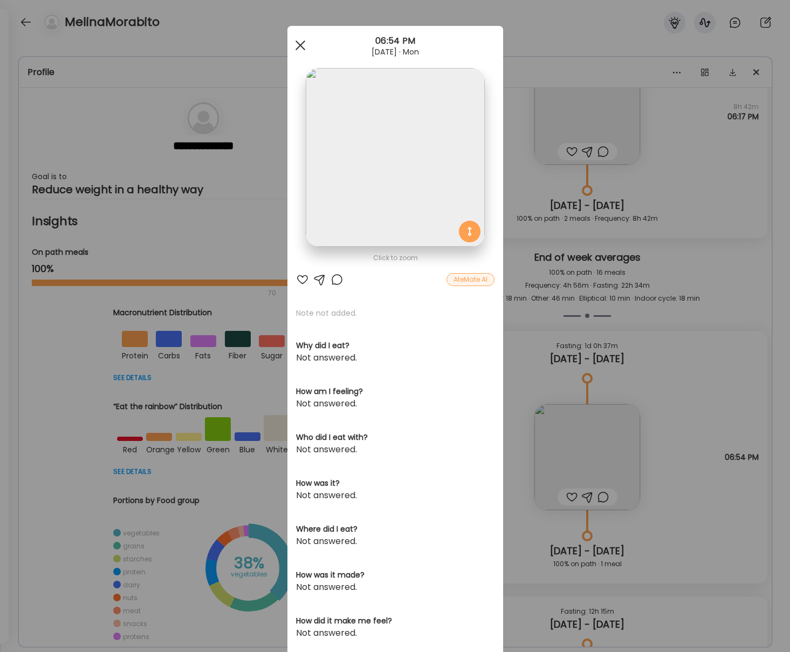
click at [302, 40] on div at bounding box center [301, 46] width 22 height 22
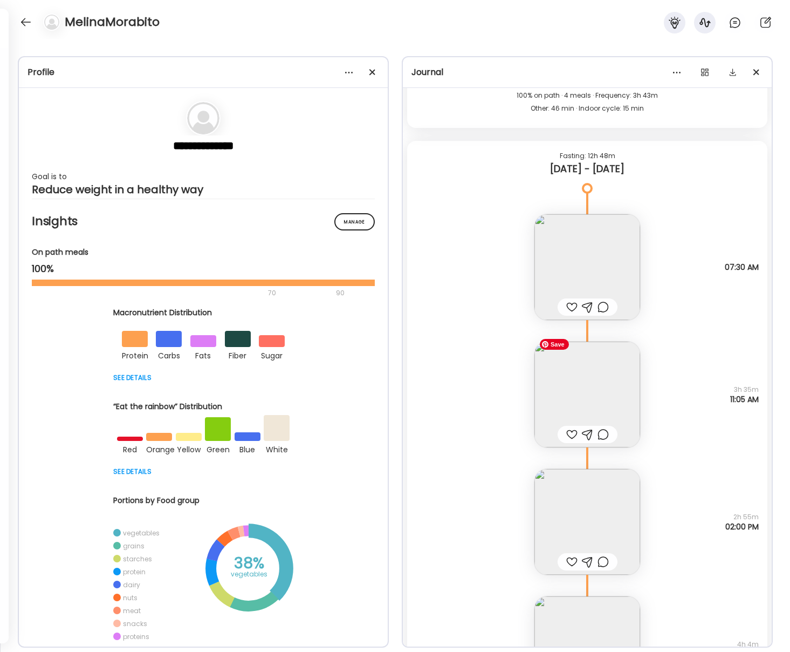
scroll to position [7160, 0]
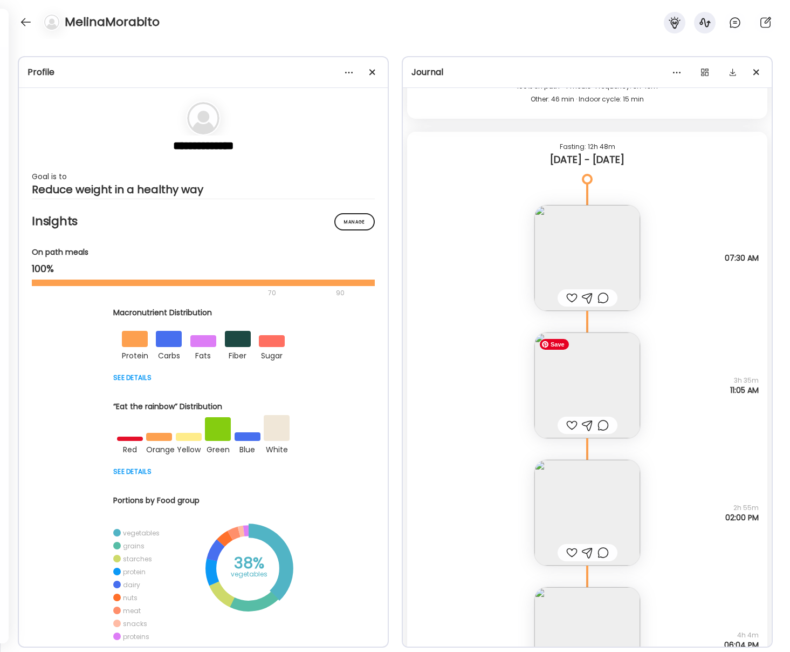
click at [601, 374] on img at bounding box center [587, 385] width 106 height 106
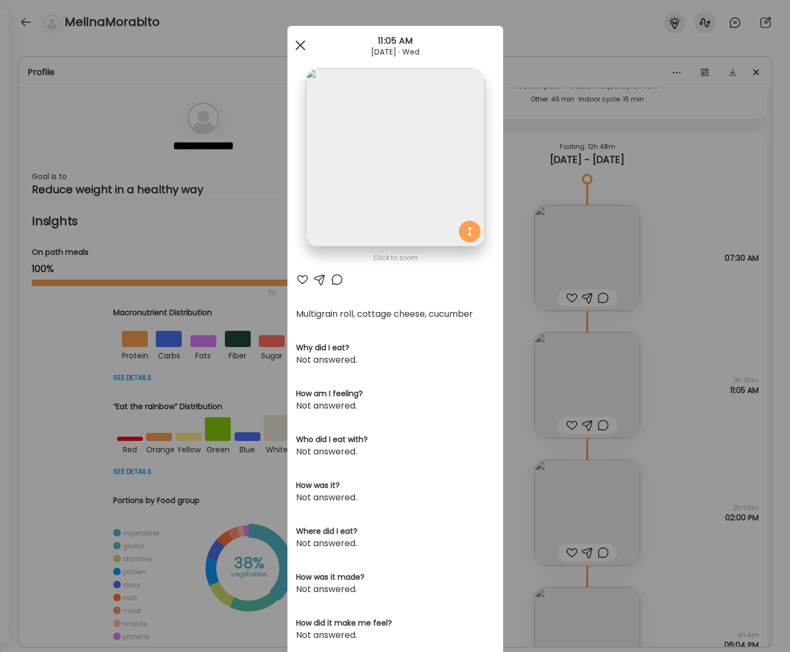
click at [304, 44] on div at bounding box center [301, 46] width 22 height 22
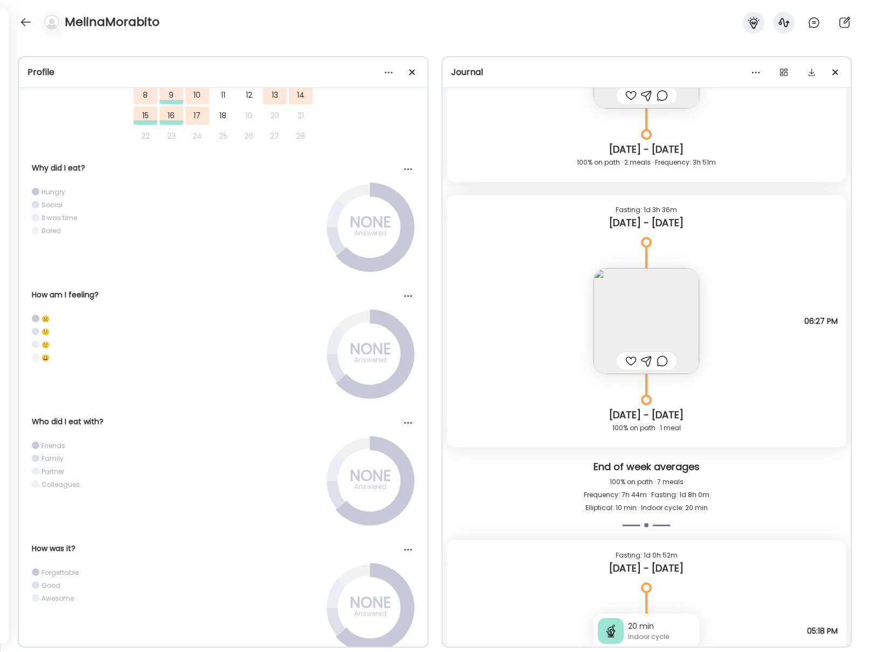
scroll to position [10201, 0]
